Goal: Navigation & Orientation: Go to known website

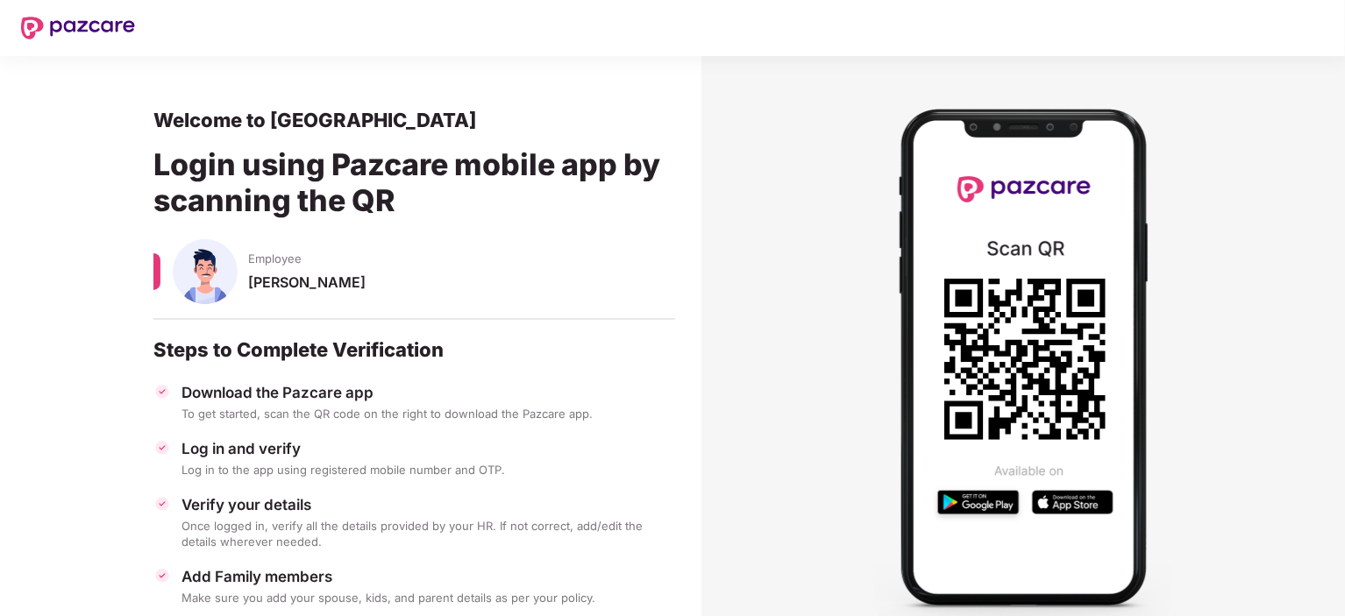
click at [1041, 195] on img at bounding box center [1023, 358] width 298 height 544
click at [1031, 288] on icon at bounding box center [1024, 359] width 161 height 161
click at [274, 274] on div "[PERSON_NAME]" at bounding box center [461, 291] width 427 height 34
click at [215, 277] on img at bounding box center [205, 271] width 65 height 65
drag, startPoint x: 253, startPoint y: 366, endPoint x: 253, endPoint y: 380, distance: 14.0
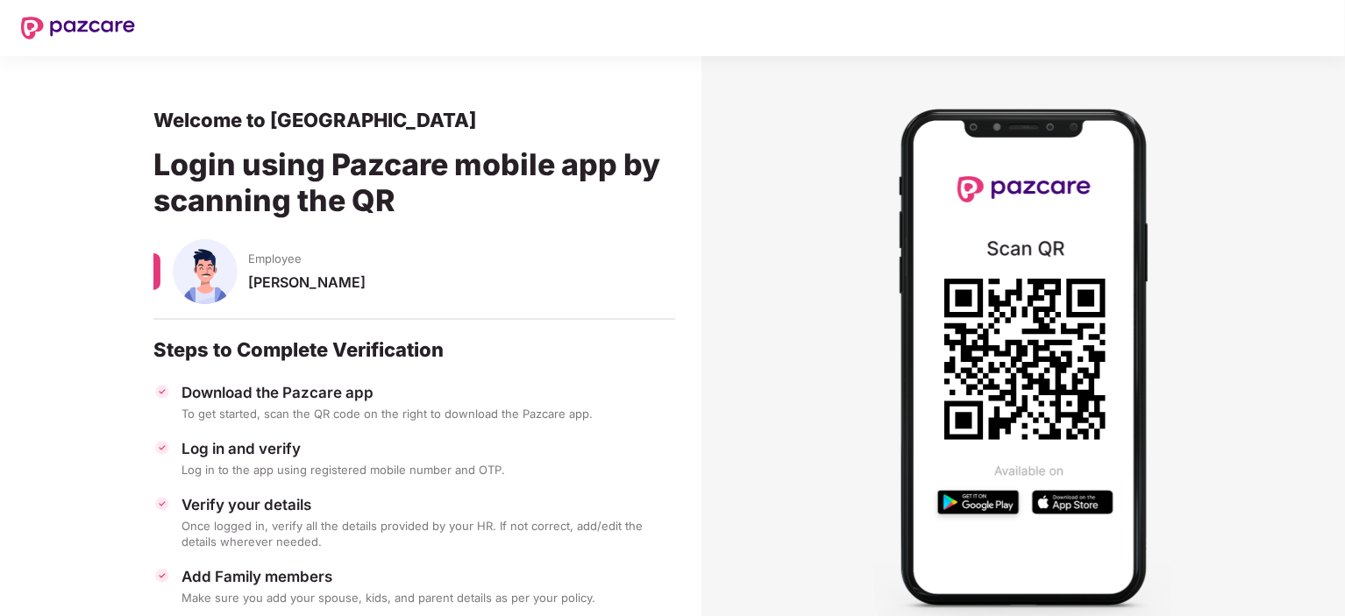
click at [253, 371] on div "Welcome to Pazcare Login using Pazcare mobile app by scanning the QR Employee […" at bounding box center [414, 393] width 522 height 570
click at [254, 387] on div "Download the Pazcare app" at bounding box center [428, 392] width 494 height 19
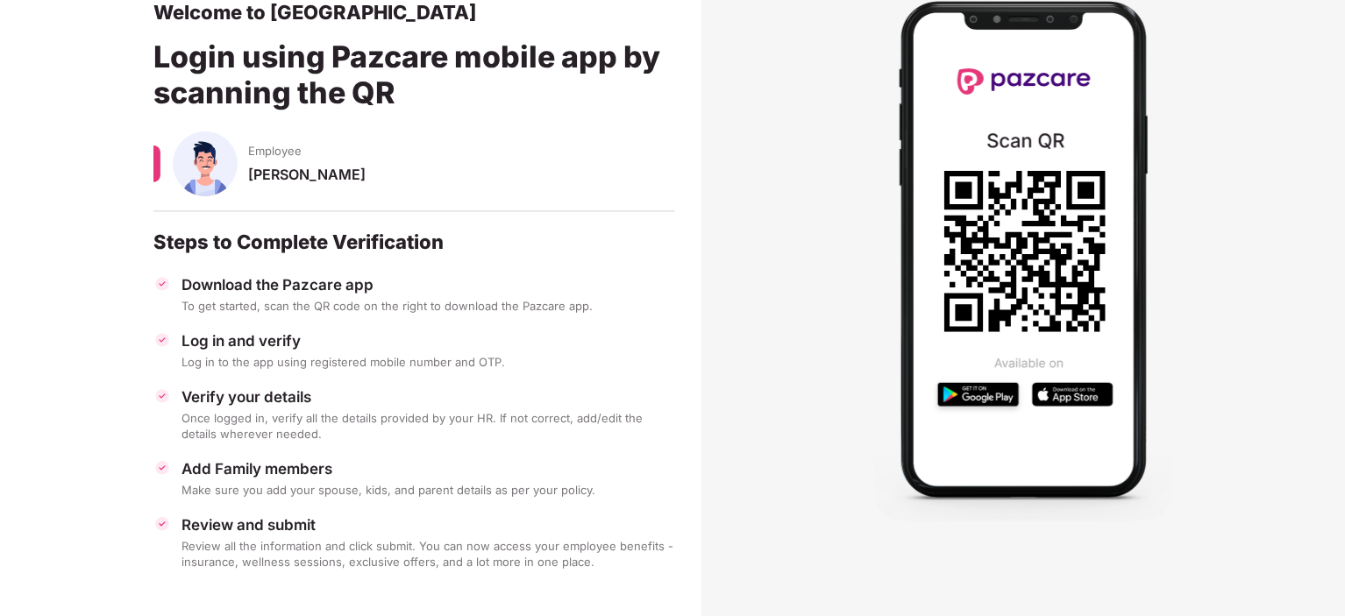
scroll to position [112, 0]
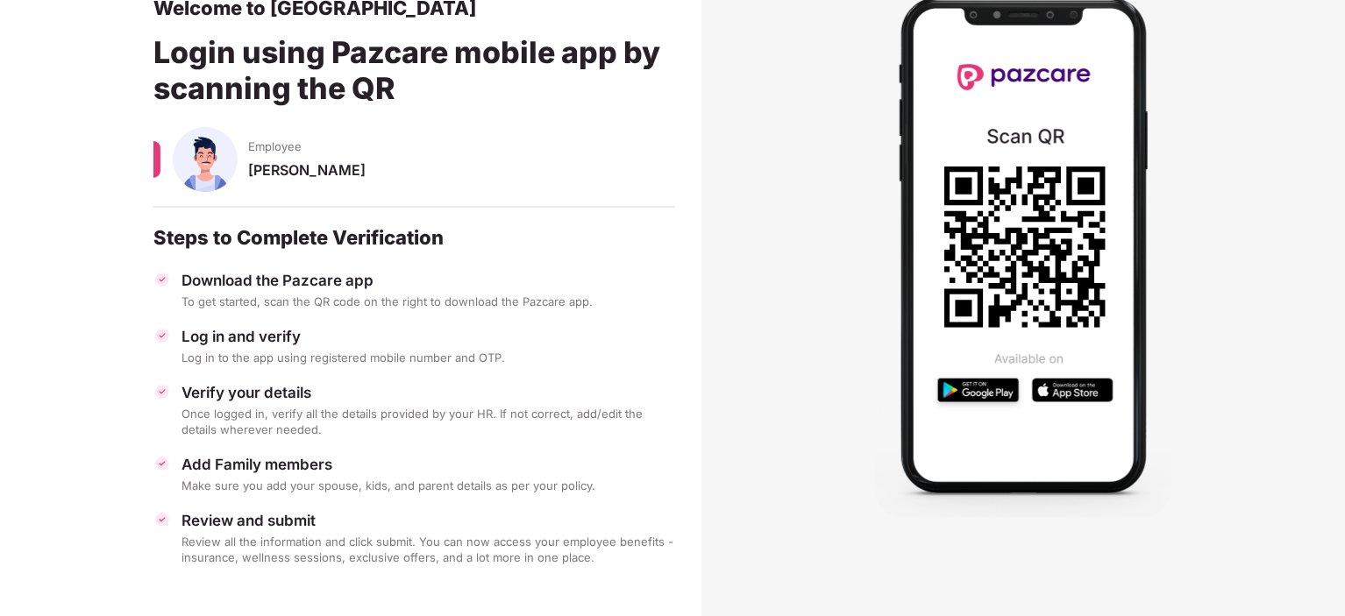
drag, startPoint x: 274, startPoint y: 519, endPoint x: 281, endPoint y: 487, distance: 32.3
click at [277, 519] on div "Review and submit" at bounding box center [428, 520] width 494 height 19
